Goal: Navigation & Orientation: Find specific page/section

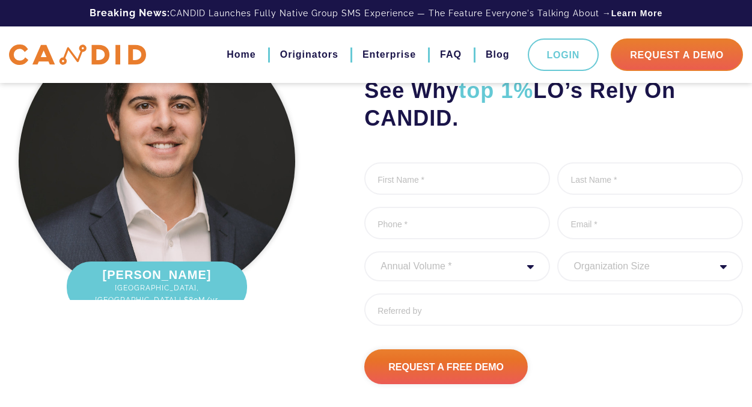
scroll to position [1726, 0]
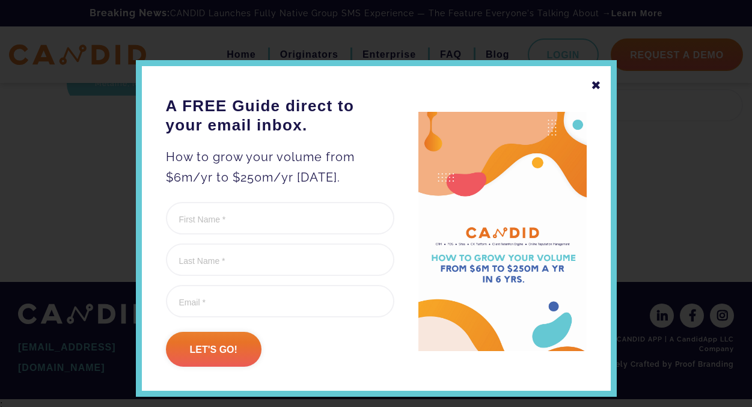
click at [598, 84] on div "✖" at bounding box center [596, 85] width 11 height 20
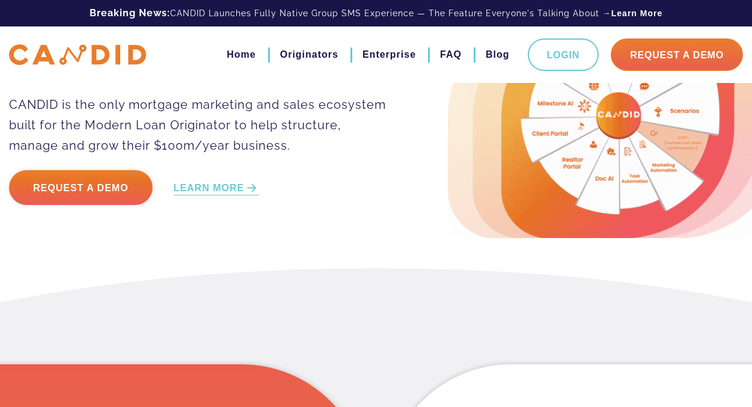
scroll to position [0, 0]
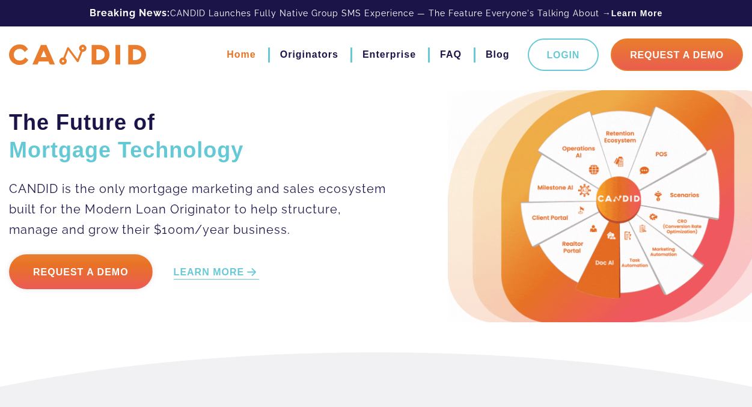
click at [242, 55] on link "Home" at bounding box center [241, 55] width 29 height 20
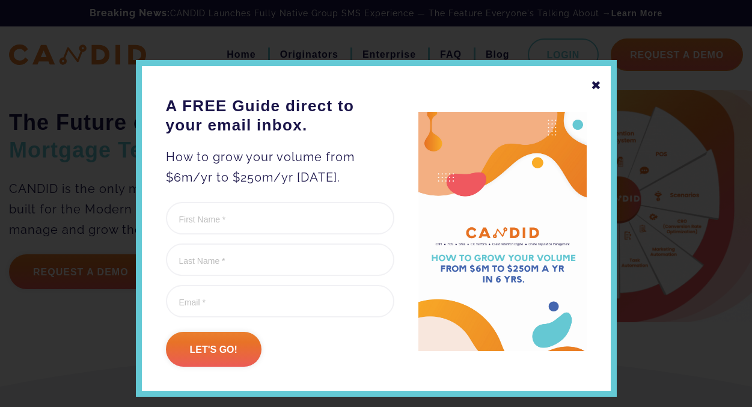
click at [599, 84] on div "✖" at bounding box center [596, 85] width 11 height 20
